Goal: Transaction & Acquisition: Purchase product/service

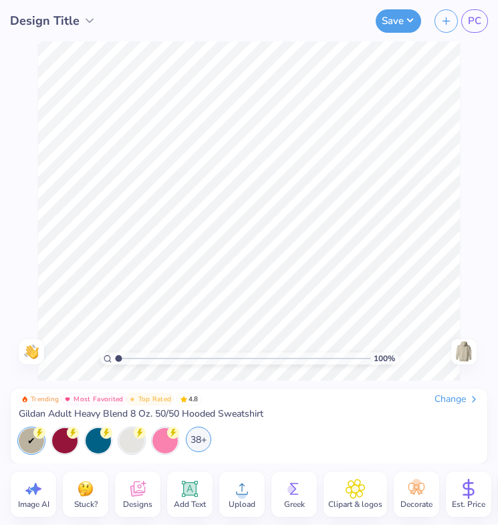
click at [197, 445] on div "38+" at bounding box center [198, 439] width 25 height 25
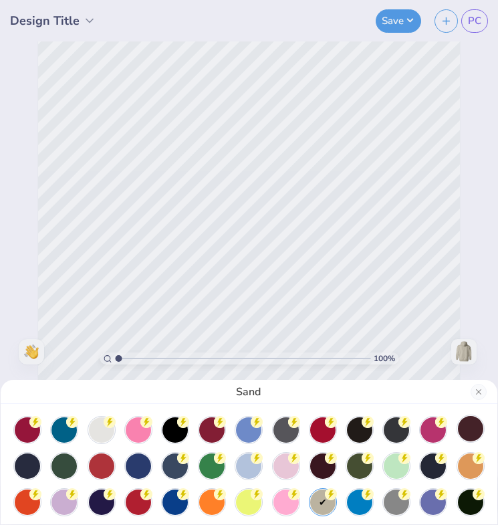
click at [471, 433] on div at bounding box center [470, 428] width 25 height 25
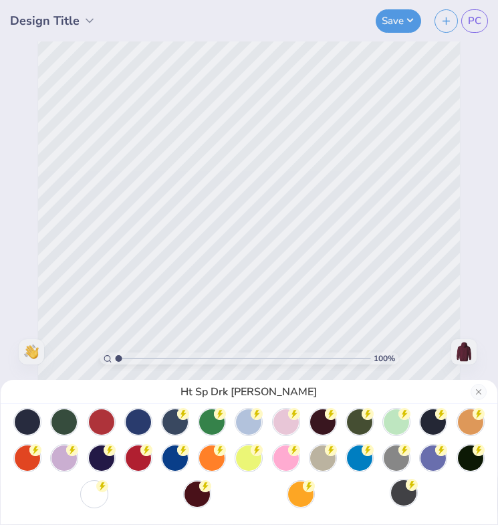
click at [404, 496] on div at bounding box center [403, 492] width 25 height 25
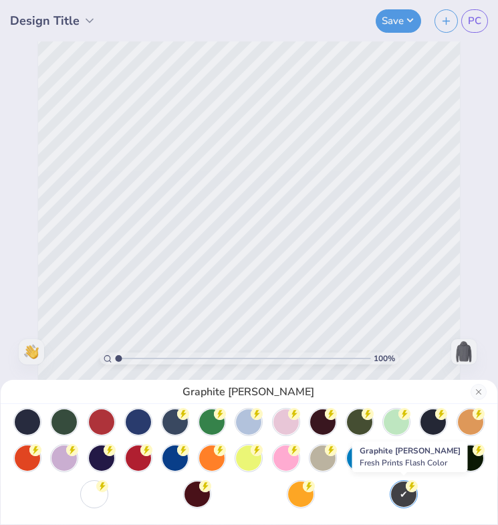
click at [355, 487] on div at bounding box center [249, 440] width 470 height 134
click at [338, 487] on div at bounding box center [249, 440] width 470 height 134
click at [330, 495] on div at bounding box center [249, 440] width 470 height 134
click at [364, 495] on div at bounding box center [249, 440] width 470 height 134
click at [304, 494] on div at bounding box center [300, 492] width 25 height 25
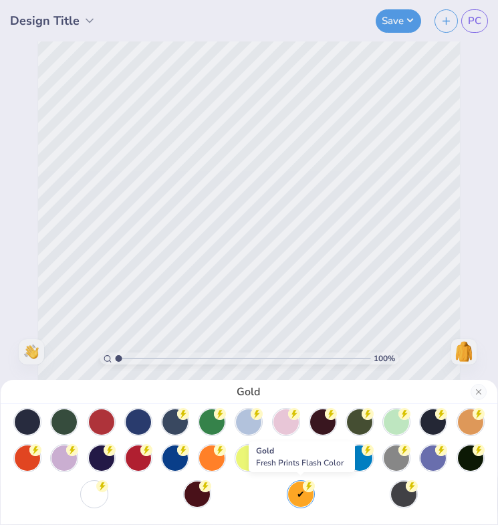
click at [268, 493] on div at bounding box center [249, 440] width 470 height 134
click at [201, 492] on div at bounding box center [197, 492] width 25 height 25
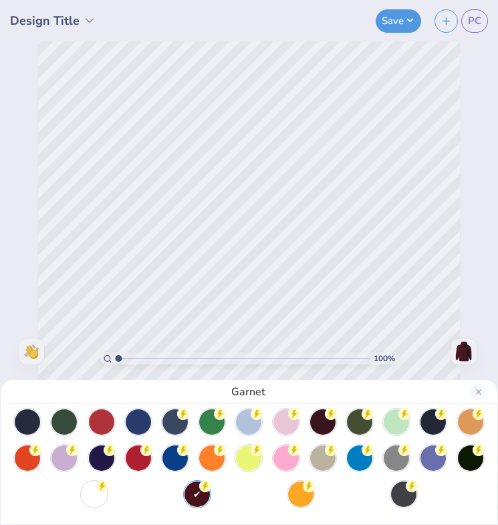
click at [158, 490] on div at bounding box center [249, 440] width 470 height 134
click at [129, 490] on div at bounding box center [249, 440] width 470 height 134
click at [41, 384] on circle at bounding box center [35, 378] width 12 height 12
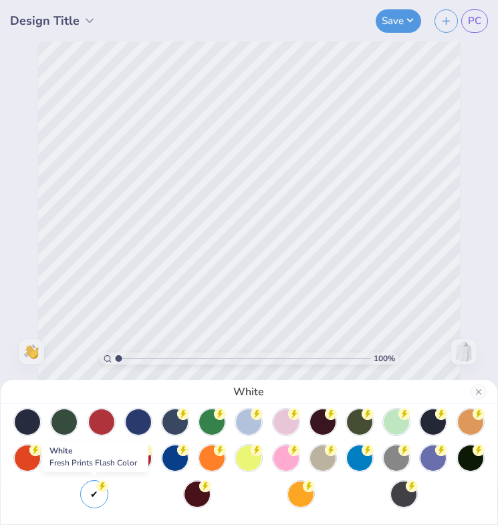
click at [68, 488] on div at bounding box center [249, 440] width 470 height 134
click at [37, 489] on div at bounding box center [249, 440] width 470 height 134
click at [475, 458] on div at bounding box center [470, 456] width 25 height 25
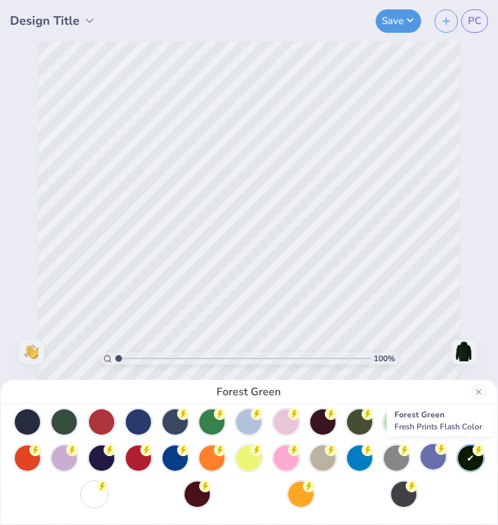
click at [427, 459] on div at bounding box center [433, 456] width 25 height 25
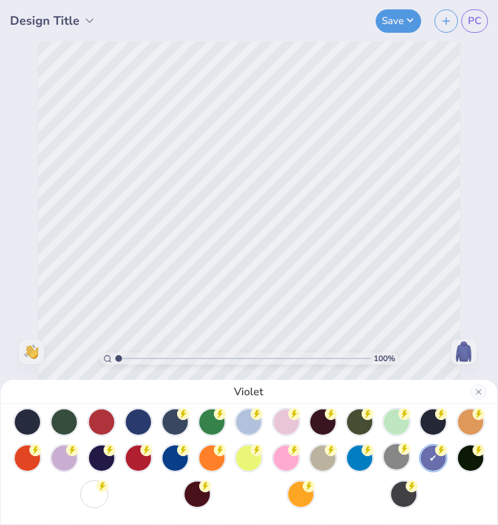
click at [397, 459] on div at bounding box center [396, 456] width 25 height 25
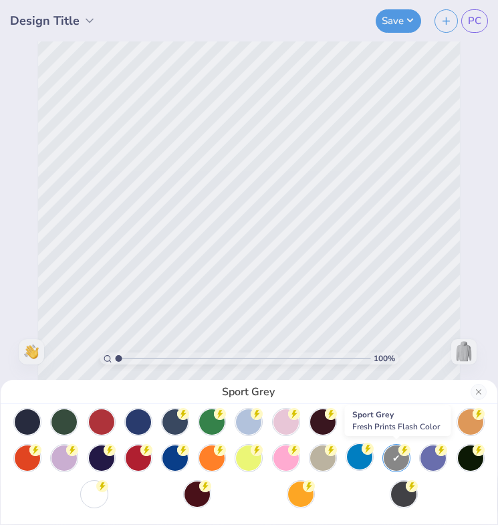
click at [371, 459] on div at bounding box center [359, 456] width 25 height 25
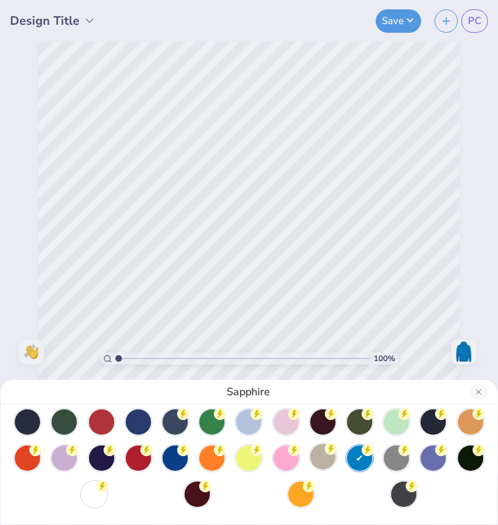
click at [322, 460] on div at bounding box center [322, 456] width 25 height 25
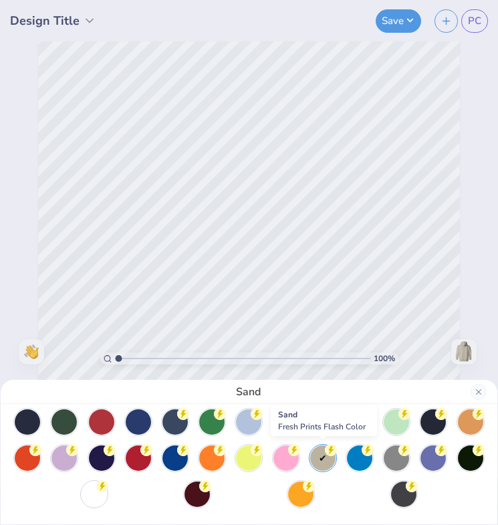
click at [271, 456] on div at bounding box center [249, 440] width 470 height 134
click at [274, 462] on div at bounding box center [286, 456] width 25 height 25
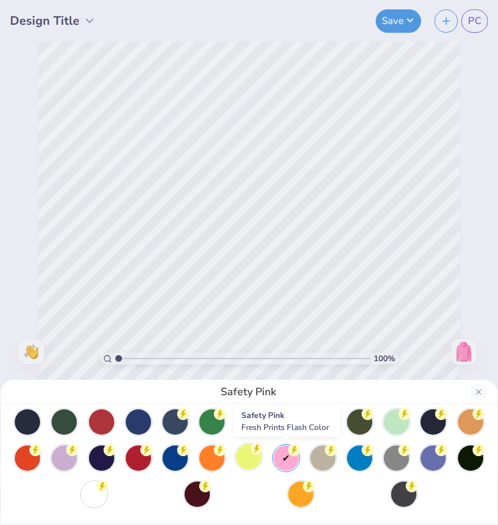
click at [249, 462] on div at bounding box center [248, 456] width 25 height 25
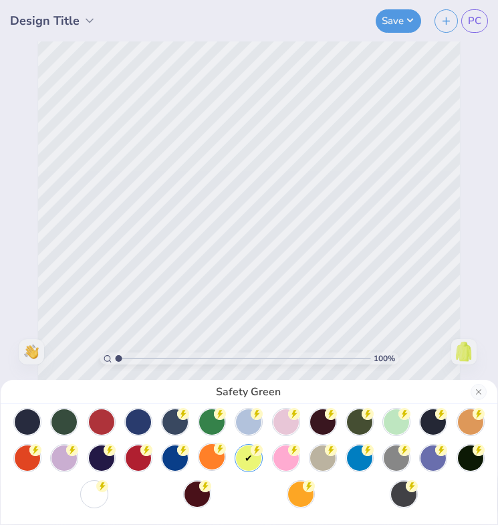
click at [211, 460] on div at bounding box center [211, 456] width 25 height 25
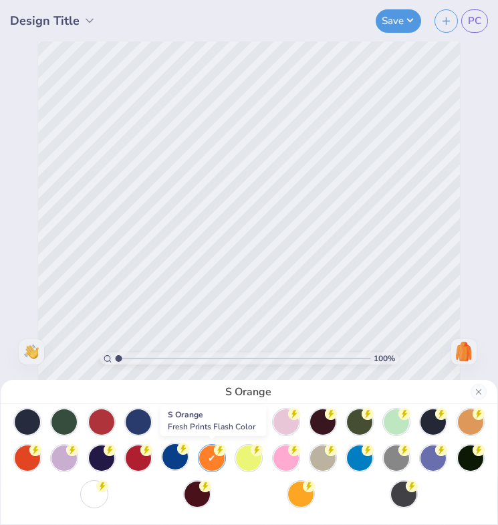
click at [177, 457] on div at bounding box center [175, 456] width 25 height 25
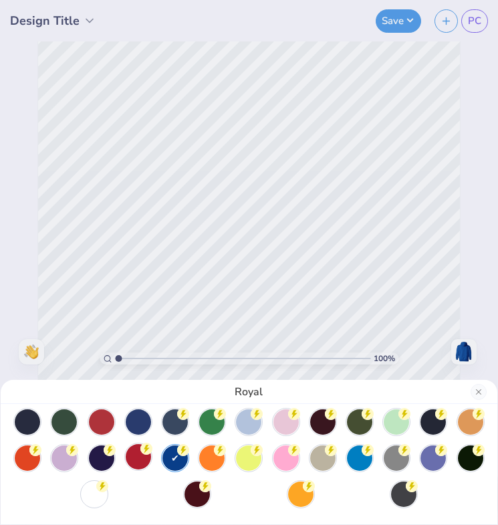
click at [127, 453] on div at bounding box center [138, 456] width 25 height 25
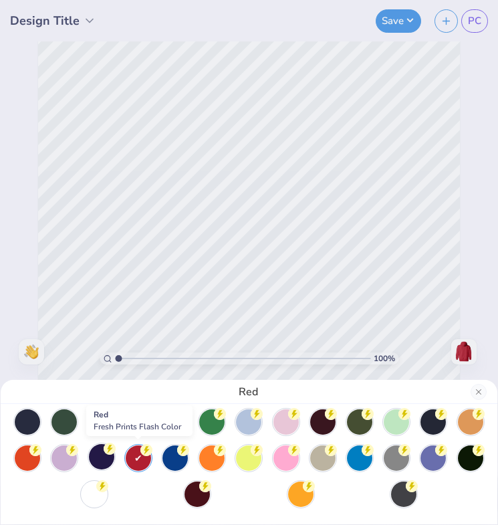
click at [98, 458] on div at bounding box center [101, 456] width 25 height 25
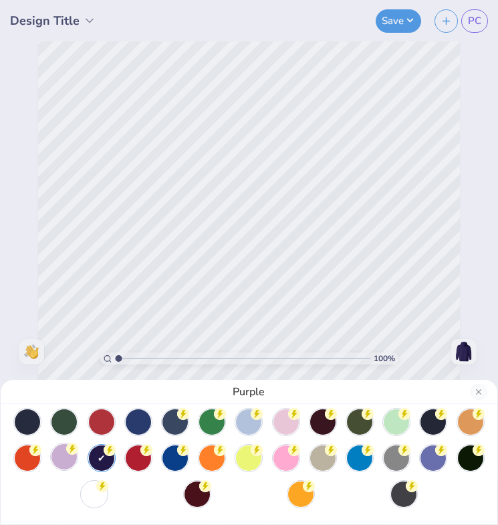
click at [71, 456] on div at bounding box center [64, 456] width 25 height 25
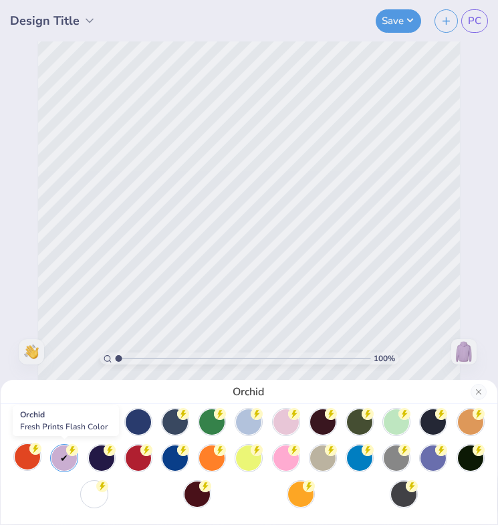
click at [29, 456] on div at bounding box center [27, 456] width 25 height 25
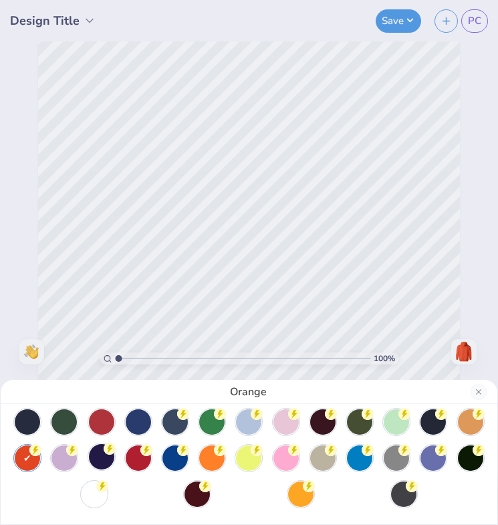
click at [96, 454] on div at bounding box center [101, 456] width 25 height 25
click at [29, 423] on div at bounding box center [27, 420] width 25 height 25
click at [64, 427] on div at bounding box center [64, 420] width 25 height 25
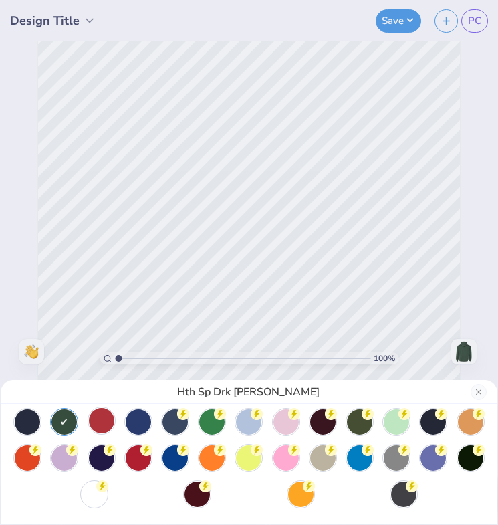
click at [96, 425] on div at bounding box center [101, 420] width 25 height 25
click at [146, 425] on div at bounding box center [138, 420] width 25 height 25
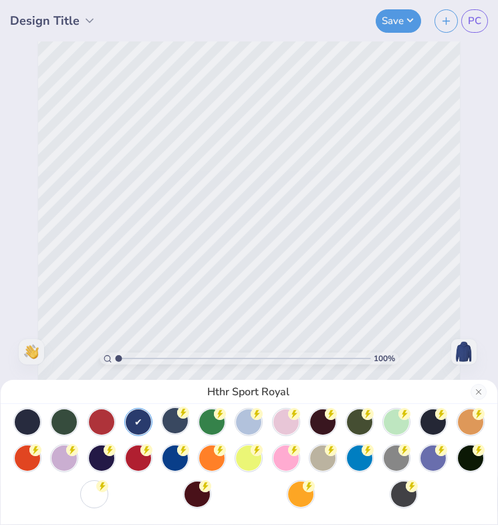
click at [178, 421] on div at bounding box center [175, 420] width 25 height 25
click at [446, 21] on div "Indigo Blue" at bounding box center [249, 262] width 498 height 525
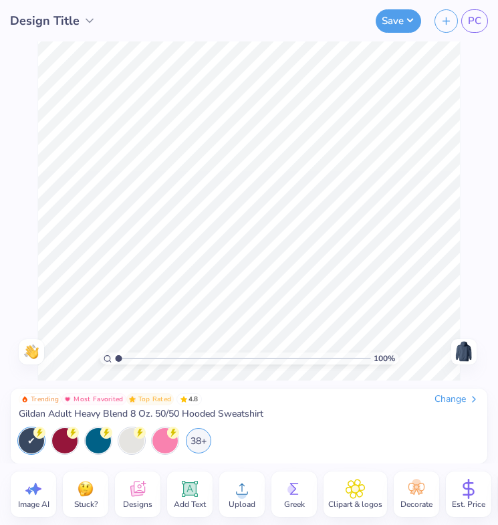
click at [233, 490] on icon at bounding box center [242, 489] width 20 height 20
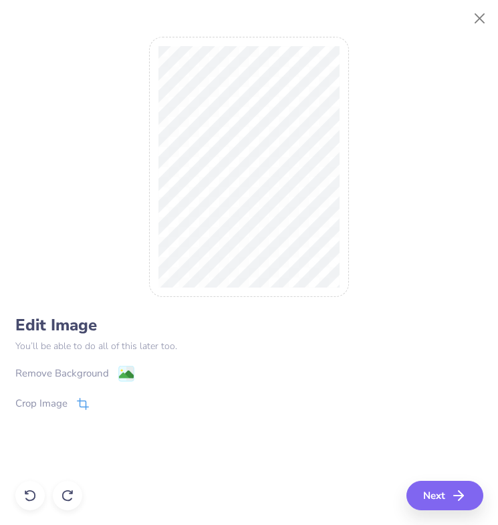
click at [75, 406] on div "Crop Image" at bounding box center [52, 403] width 74 height 16
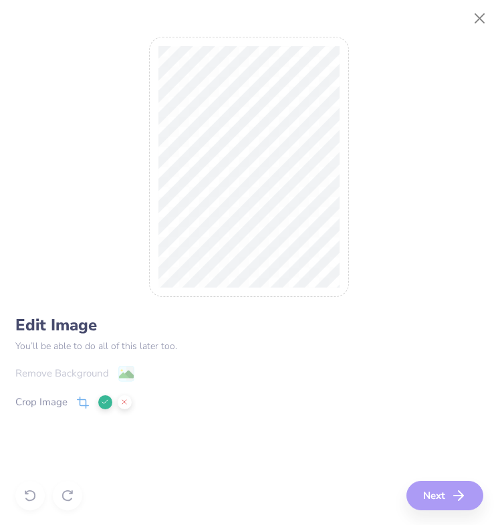
click at [415, 391] on div "Remove Background Crop Image" at bounding box center [249, 404] width 468 height 78
click at [103, 403] on icon at bounding box center [105, 402] width 8 height 8
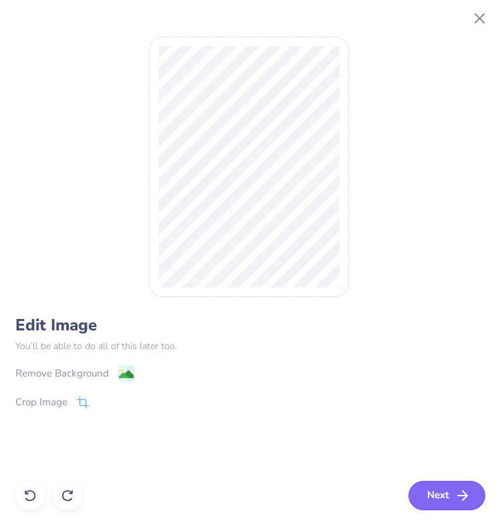
click at [454, 494] on button "Next" at bounding box center [447, 495] width 77 height 29
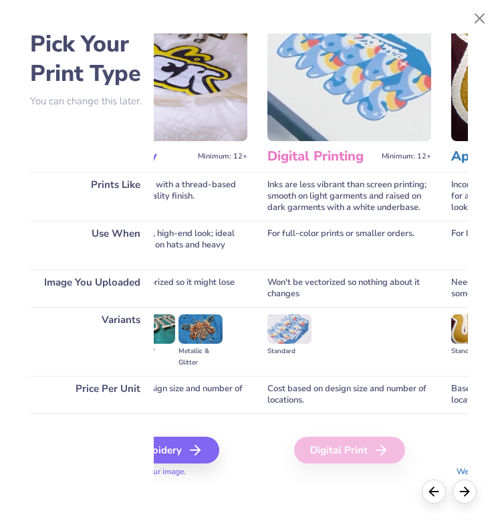
scroll to position [39, 254]
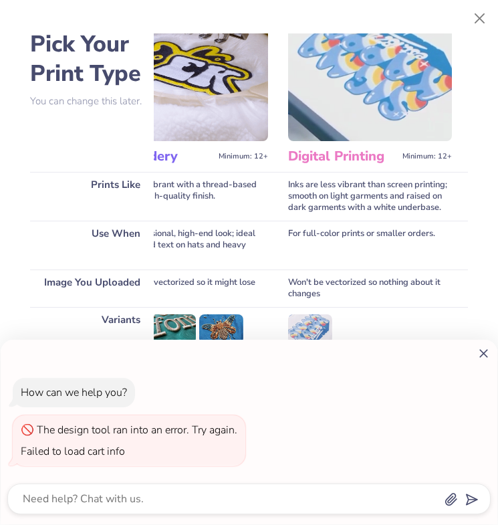
type textarea "x"
